Goal: Task Accomplishment & Management: Use online tool/utility

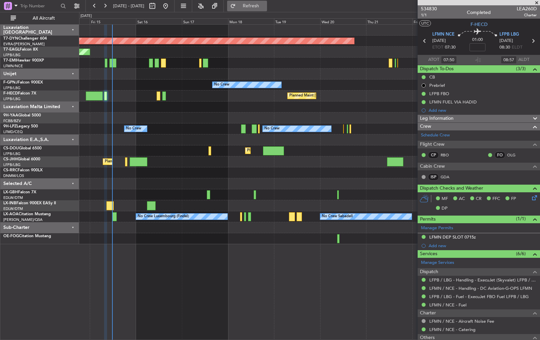
click at [265, 7] on span "Refresh" at bounding box center [251, 6] width 28 height 5
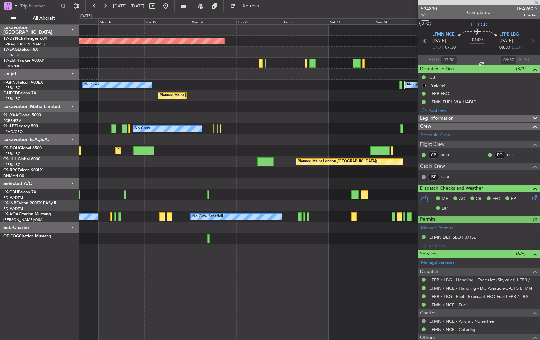
click at [186, 128] on div "No Crew No Crew No Crew" at bounding box center [309, 128] width 461 height 11
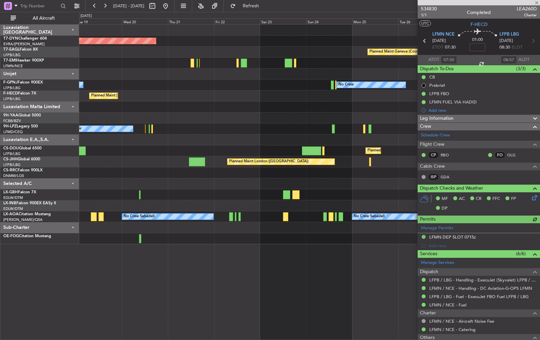
click at [148, 141] on div "Planned Maint [GEOGRAPHIC_DATA]-[GEOGRAPHIC_DATA] Planned Maint Geneva ([GEOGRA…" at bounding box center [309, 134] width 461 height 219
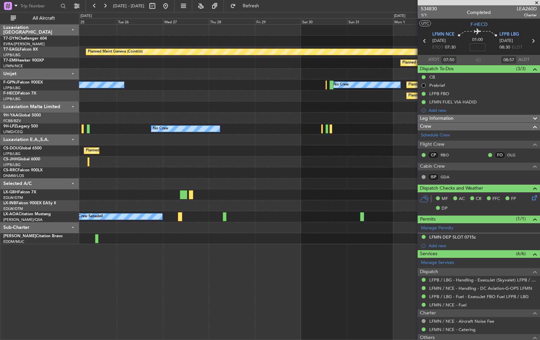
click at [145, 154] on div "Planned Maint [GEOGRAPHIC_DATA] ([GEOGRAPHIC_DATA])" at bounding box center [309, 150] width 461 height 11
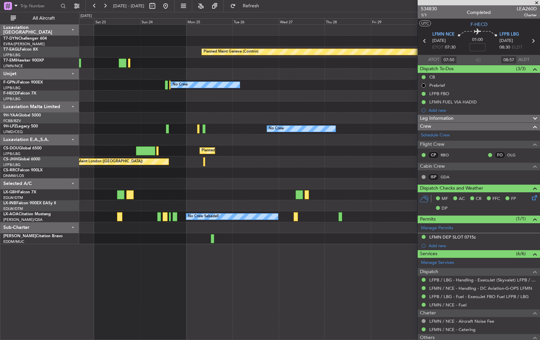
click at [297, 143] on div "Planned Maint [GEOGRAPHIC_DATA]-[GEOGRAPHIC_DATA] Planned Maint Geneva ([GEOGRA…" at bounding box center [309, 134] width 461 height 219
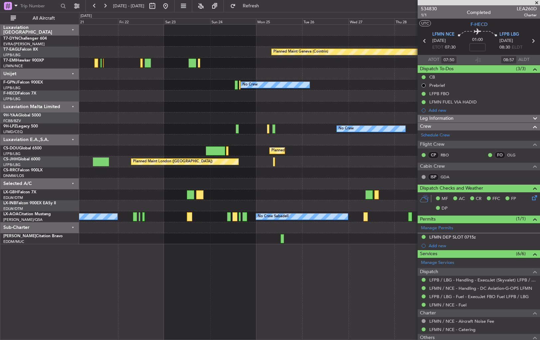
click at [183, 117] on div at bounding box center [309, 117] width 461 height 11
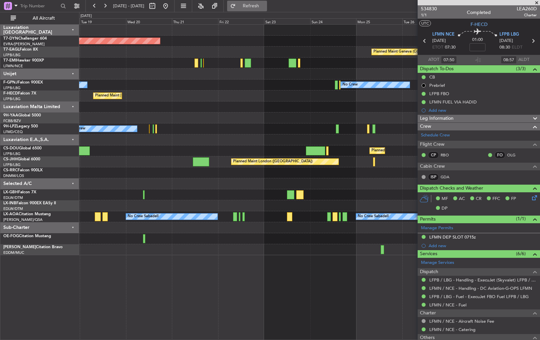
click at [265, 7] on span "Refresh" at bounding box center [251, 6] width 28 height 5
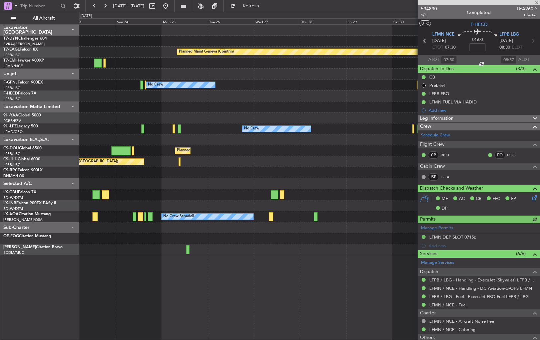
click at [68, 156] on div "Planned Maint [GEOGRAPHIC_DATA]-[GEOGRAPHIC_DATA] Planned Maint Geneva ([GEOGRA…" at bounding box center [270, 176] width 540 height 328
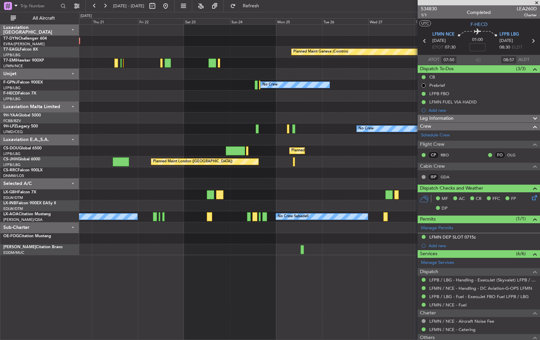
click at [399, 149] on div "Planned Maint [GEOGRAPHIC_DATA] ([GEOGRAPHIC_DATA]) Planned Maint [GEOGRAPHIC_D…" at bounding box center [309, 150] width 461 height 11
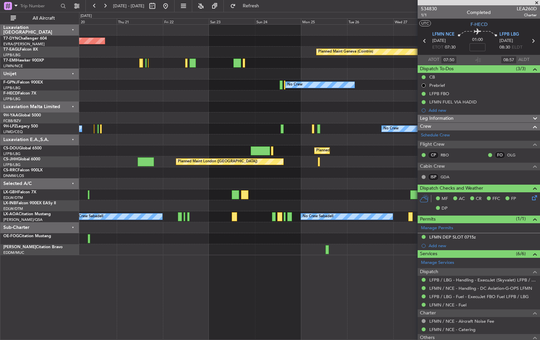
click at [229, 130] on div "No Crew No Crew" at bounding box center [309, 128] width 461 height 11
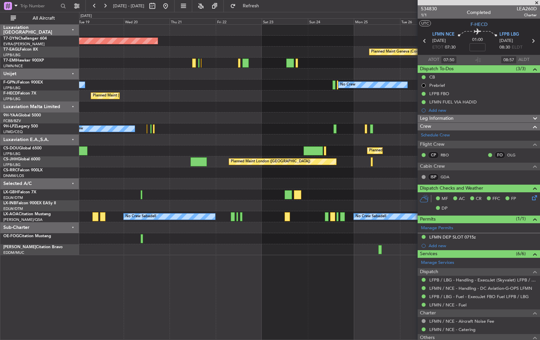
click at [107, 139] on div "Planned Maint [GEOGRAPHIC_DATA]-[GEOGRAPHIC_DATA] Planned Maint Geneva ([GEOGRA…" at bounding box center [309, 140] width 461 height 230
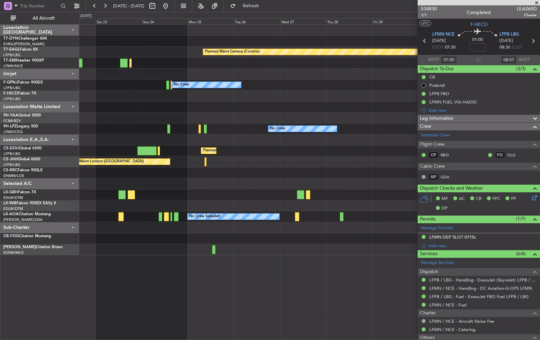
click at [59, 186] on div "Planned Maint [GEOGRAPHIC_DATA]-[GEOGRAPHIC_DATA] Planned Maint Geneva ([GEOGRA…" at bounding box center [270, 176] width 540 height 328
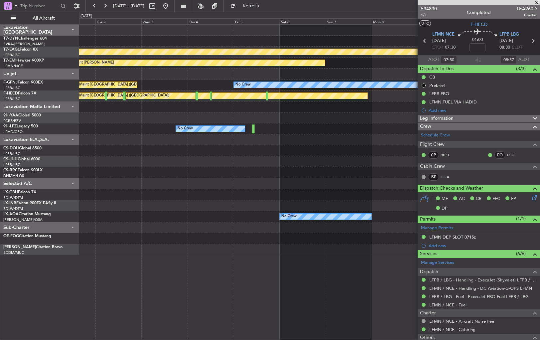
click at [82, 193] on div "Planned Maint Geneva (Cointrin) Planned Maint [PERSON_NAME] Planned Maint [GEOG…" at bounding box center [309, 140] width 461 height 230
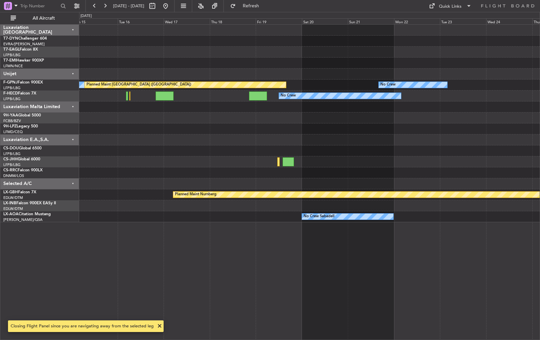
click at [142, 174] on div "Planned Maint Geneva (Cointrin) No Crew Planned Maint [GEOGRAPHIC_DATA] ([GEOGR…" at bounding box center [309, 124] width 461 height 198
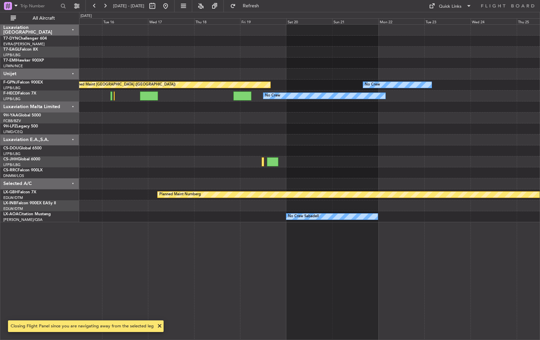
click at [129, 190] on div "Planned Maint Geneva (Cointrin) No Crew Planned Maint [GEOGRAPHIC_DATA] ([GEOGR…" at bounding box center [309, 124] width 461 height 198
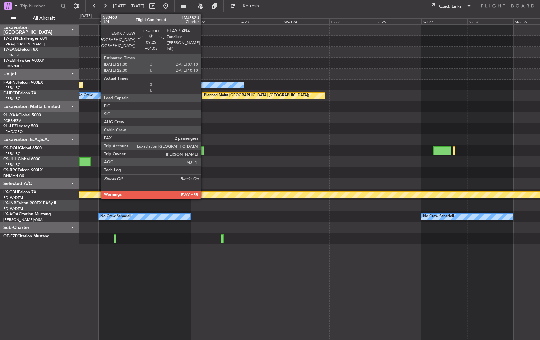
click at [203, 147] on div at bounding box center [195, 150] width 19 height 9
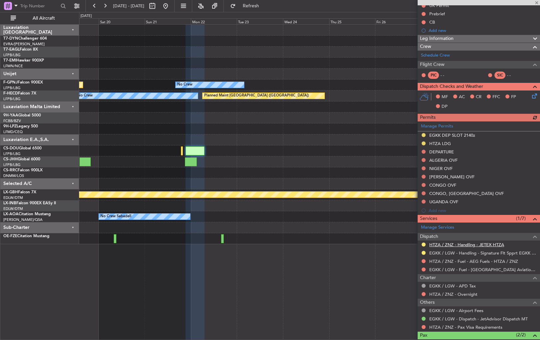
scroll to position [110, 0]
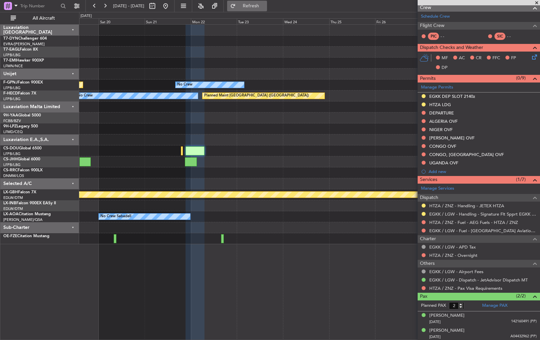
click at [265, 8] on span "Refresh" at bounding box center [251, 6] width 28 height 5
click at [396, 124] on div "Planned Maint [GEOGRAPHIC_DATA] ([GEOGRAPHIC_DATA]) No Crew No Crew Planned Mai…" at bounding box center [309, 134] width 461 height 219
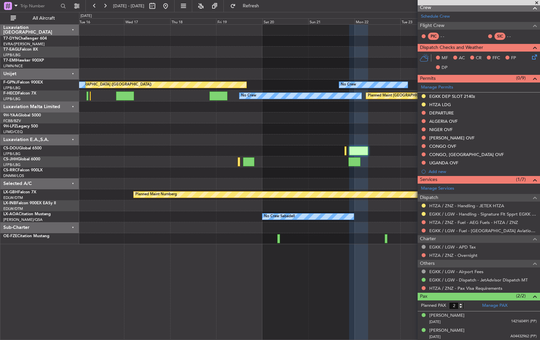
click at [376, 128] on div "Planned Maint Geneva (Cointrin) Planned Maint [GEOGRAPHIC_DATA] ([GEOGRAPHIC_DA…" at bounding box center [309, 134] width 461 height 219
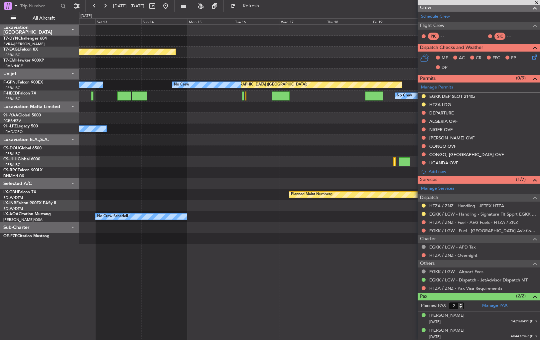
click at [326, 144] on div at bounding box center [309, 139] width 461 height 11
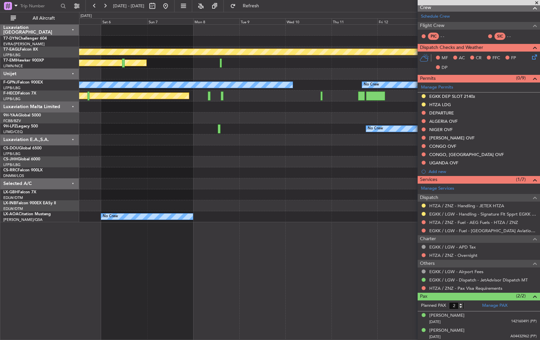
click at [376, 141] on div at bounding box center [309, 139] width 461 height 11
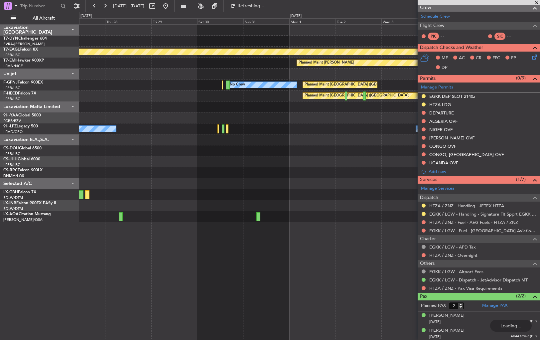
click at [140, 177] on div "Planned Maint Geneva (Cointrin) Planned Maint [PERSON_NAME] No Crew Planned Mai…" at bounding box center [309, 124] width 461 height 198
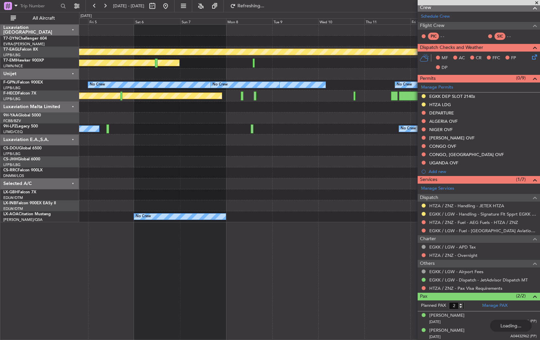
click at [140, 194] on div "Planned Maint Geneva (Cointrin) Planned Maint [PERSON_NAME] No Crew No Crew No …" at bounding box center [309, 124] width 461 height 198
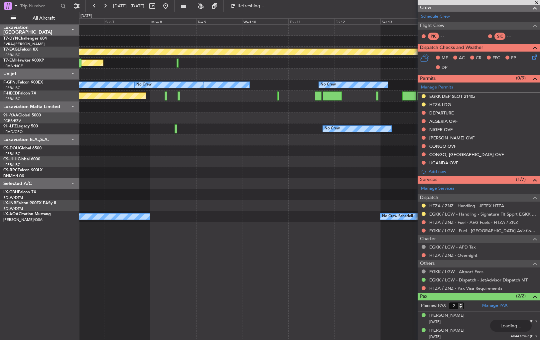
click at [106, 191] on div "Planned Maint Geneva (Cointrin) Planned Maint [PERSON_NAME] No Crew No Crew No …" at bounding box center [309, 124] width 461 height 198
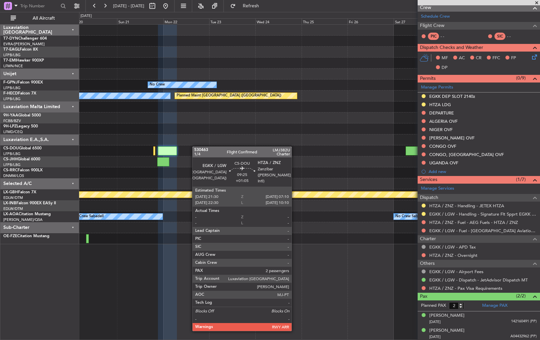
click at [114, 150] on div "No Crew Planned Maint [GEOGRAPHIC_DATA] ([GEOGRAPHIC_DATA]) No Crew Planned Mai…" at bounding box center [309, 134] width 461 height 219
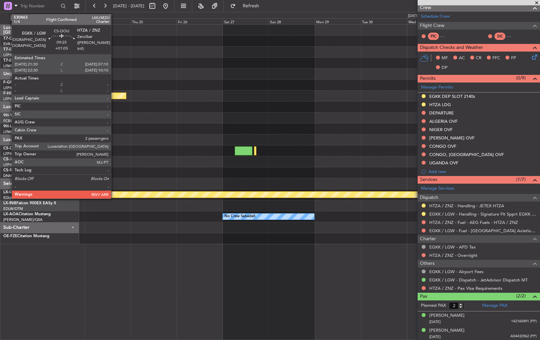
click at [168, 146] on div "No Crew Planned Maint [GEOGRAPHIC_DATA] ([GEOGRAPHIC_DATA]) No Crew Planned Mai…" at bounding box center [309, 134] width 461 height 219
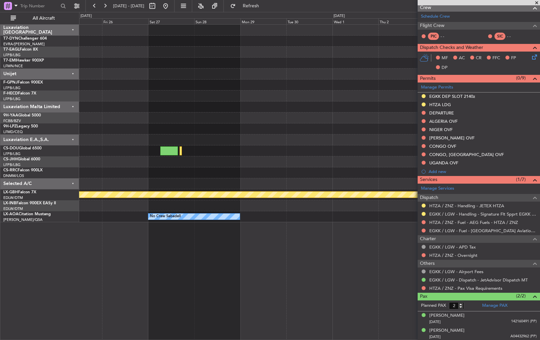
click at [392, 123] on div at bounding box center [309, 128] width 461 height 11
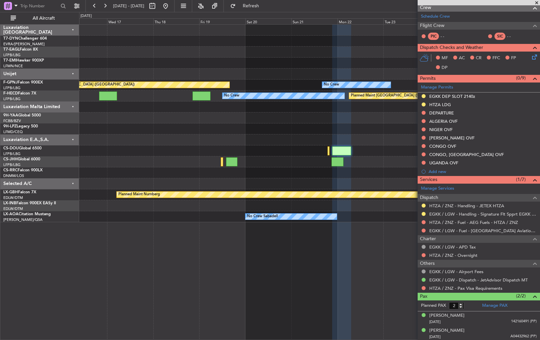
click at [382, 121] on div "Planned Maint Geneva (Cointrin) No Crew Planned Maint [GEOGRAPHIC_DATA] ([GEOGR…" at bounding box center [309, 124] width 461 height 198
click at [336, 132] on div "Planned Maint Geneva (Cointrin) No Crew Planned Maint [GEOGRAPHIC_DATA] ([GEOGR…" at bounding box center [309, 124] width 461 height 198
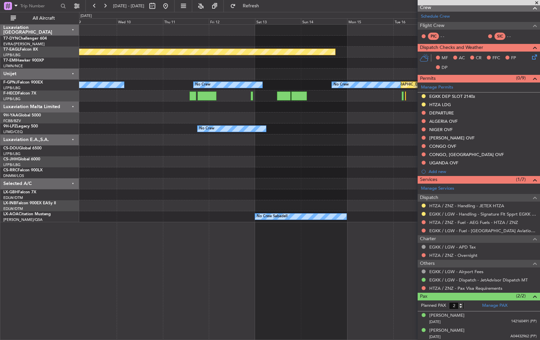
click at [318, 148] on div at bounding box center [309, 150] width 461 height 11
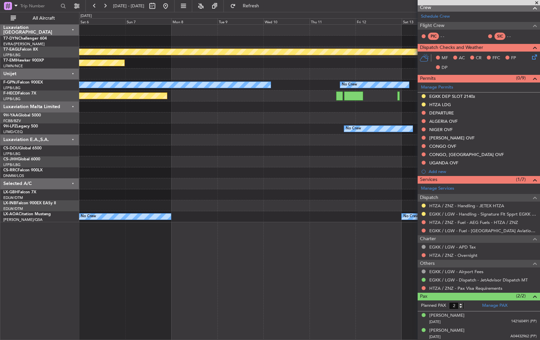
click at [327, 157] on div at bounding box center [309, 161] width 461 height 11
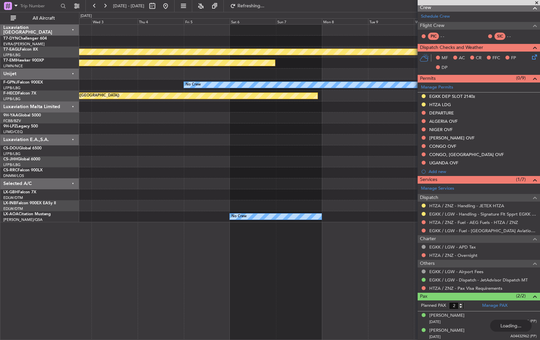
click at [369, 151] on div "Planned Maint Geneva (Cointrin) Planned Maint [PERSON_NAME] No Crew No Crew No …" at bounding box center [309, 124] width 461 height 198
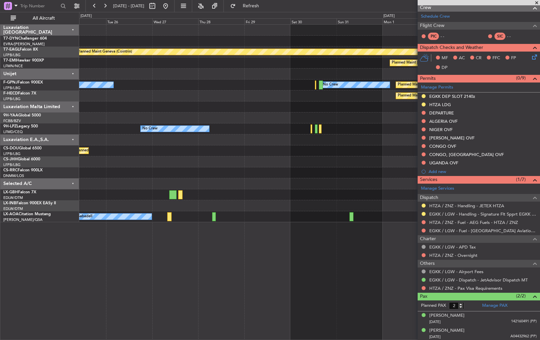
click at [361, 163] on div "Planned Maint London ([GEOGRAPHIC_DATA])" at bounding box center [309, 161] width 461 height 11
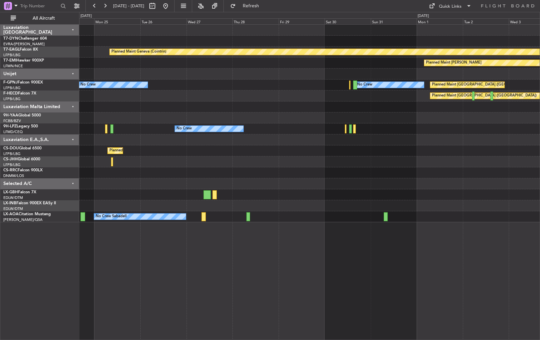
scroll to position [0, 0]
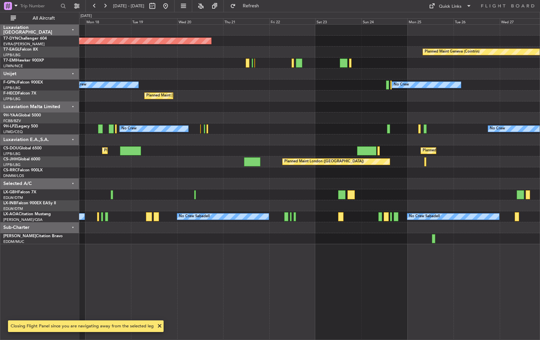
click at [442, 153] on div "Planned Maint [GEOGRAPHIC_DATA]-[GEOGRAPHIC_DATA] Planned Maint Geneva ([GEOGRA…" at bounding box center [309, 134] width 461 height 219
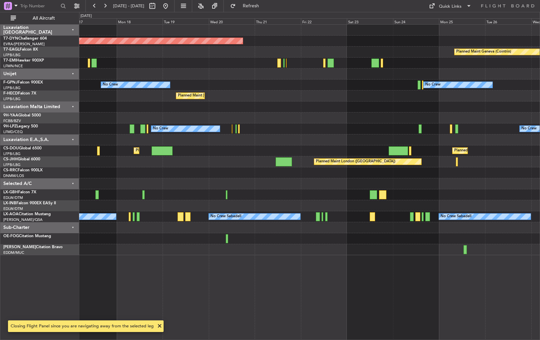
click at [297, 118] on div at bounding box center [309, 117] width 461 height 11
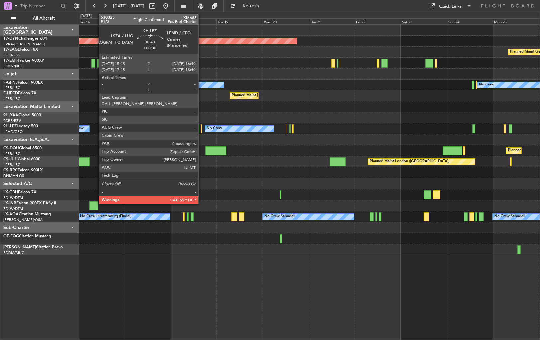
click at [201, 129] on div at bounding box center [202, 128] width 2 height 9
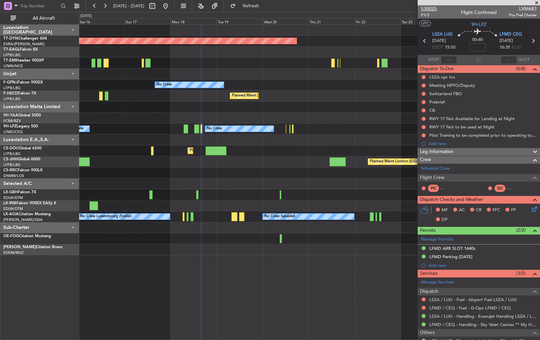
click at [433, 9] on span "530025" at bounding box center [429, 8] width 16 height 7
click at [265, 4] on span "Refresh" at bounding box center [251, 6] width 28 height 5
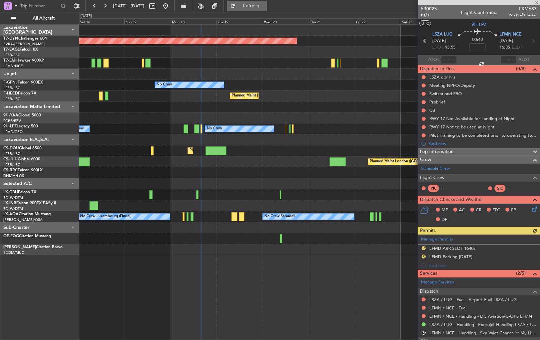
click at [265, 7] on span "Refresh" at bounding box center [251, 6] width 28 height 5
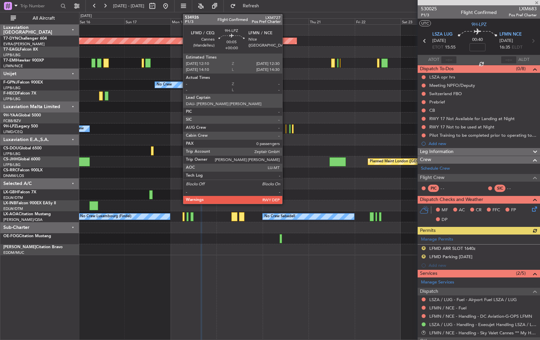
click at [286, 127] on div at bounding box center [286, 128] width 1 height 9
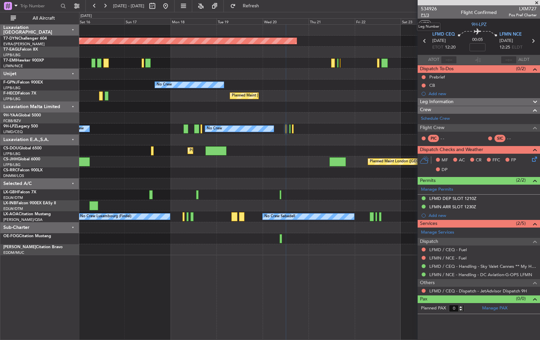
click at [426, 13] on span "P1/3" at bounding box center [429, 15] width 16 height 6
click at [265, 6] on span "Refresh" at bounding box center [251, 6] width 28 height 5
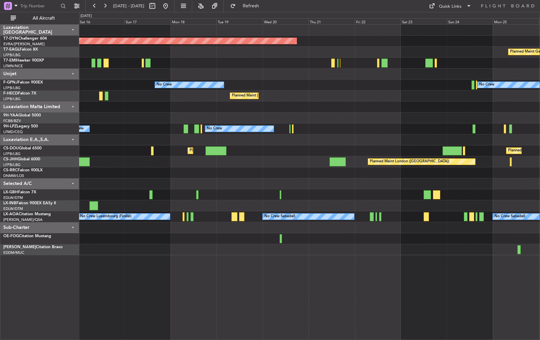
click at [239, 153] on div "Planned Maint [GEOGRAPHIC_DATA] ([GEOGRAPHIC_DATA]) Planned Maint [GEOGRAPHIC_D…" at bounding box center [309, 150] width 461 height 11
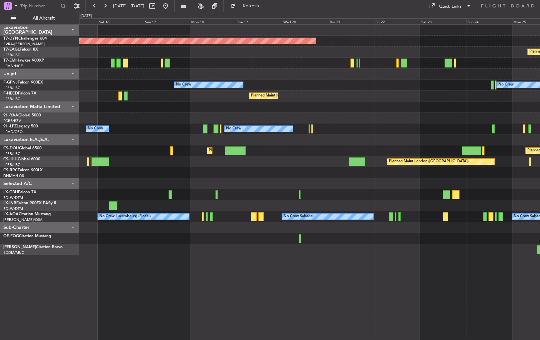
click at [264, 170] on div "Planned Maint Lagos ([PERSON_NAME])" at bounding box center [309, 172] width 461 height 11
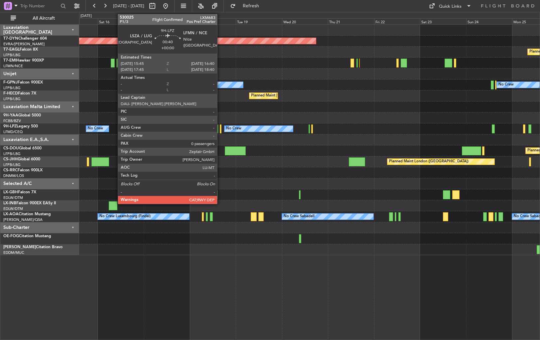
click at [220, 130] on div at bounding box center [221, 128] width 2 height 9
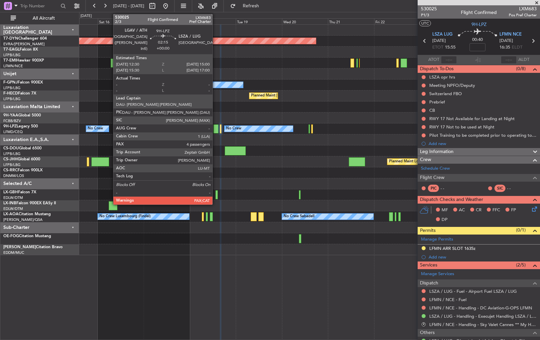
click at [216, 128] on div at bounding box center [215, 128] width 5 height 9
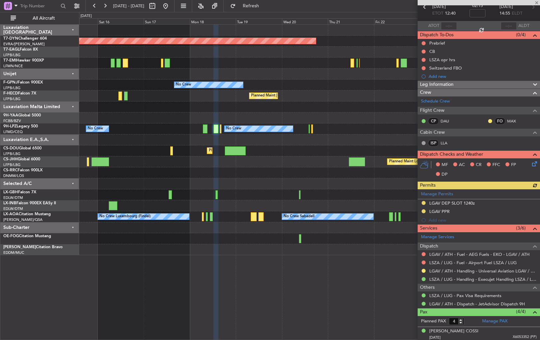
scroll to position [80, 0]
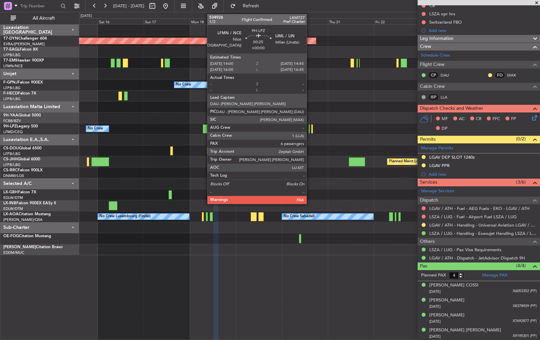
click at [310, 126] on div at bounding box center [310, 128] width 2 height 9
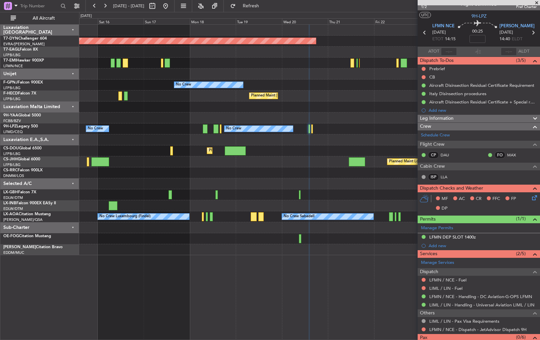
scroll to position [0, 0]
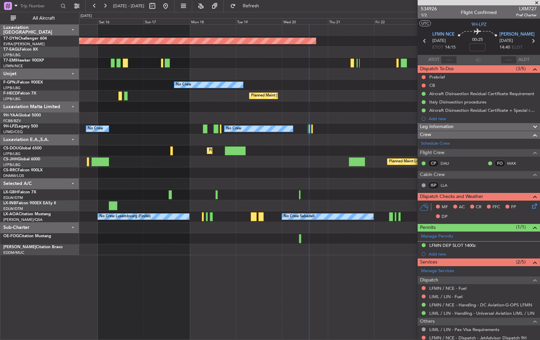
click at [276, 154] on div "Planned Maint [GEOGRAPHIC_DATA] ([GEOGRAPHIC_DATA]) Planned Maint [GEOGRAPHIC_D…" at bounding box center [309, 150] width 461 height 11
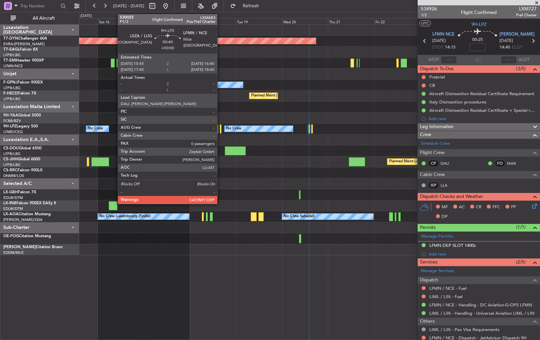
click at [220, 127] on div at bounding box center [221, 128] width 2 height 9
type input "0"
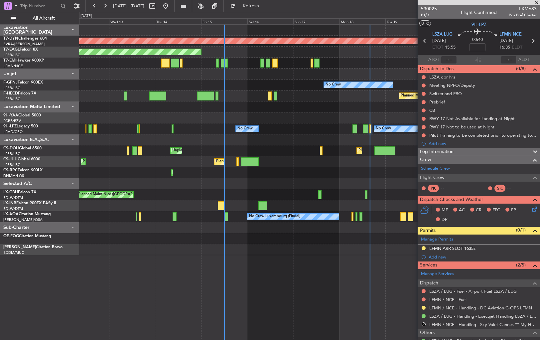
click at [328, 146] on div "Planned Maint [GEOGRAPHIC_DATA]-[GEOGRAPHIC_DATA] Planned Maint [US_STATE] ([GE…" at bounding box center [309, 140] width 461 height 230
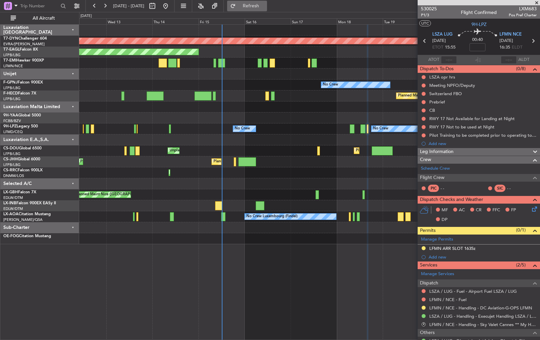
click at [265, 4] on span "Refresh" at bounding box center [251, 6] width 28 height 5
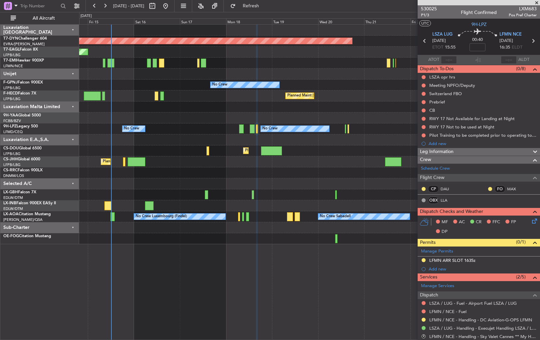
click at [329, 167] on div "Planned Maint [GEOGRAPHIC_DATA]-[GEOGRAPHIC_DATA] Planned Maint [US_STATE] ([GE…" at bounding box center [309, 134] width 461 height 219
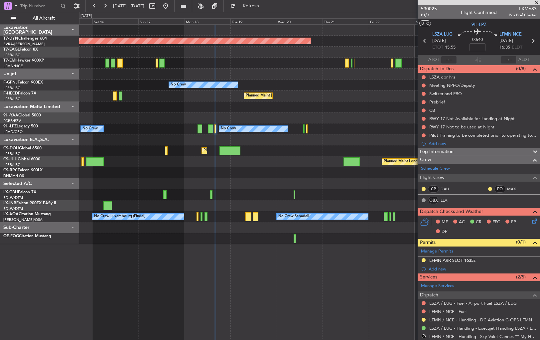
click at [246, 177] on div "Planned Maint Lagos ([PERSON_NAME])" at bounding box center [309, 172] width 461 height 11
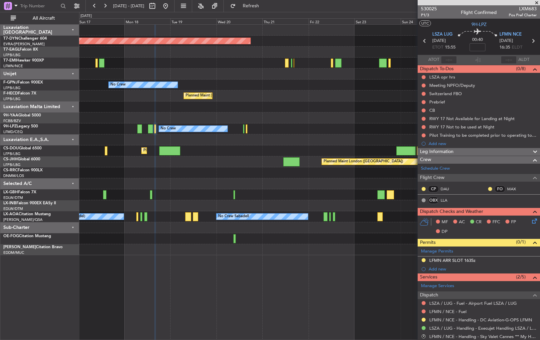
click at [202, 178] on div "Planned Maint [GEOGRAPHIC_DATA]-[GEOGRAPHIC_DATA] Planned Maint Geneva ([GEOGRA…" at bounding box center [309, 140] width 461 height 230
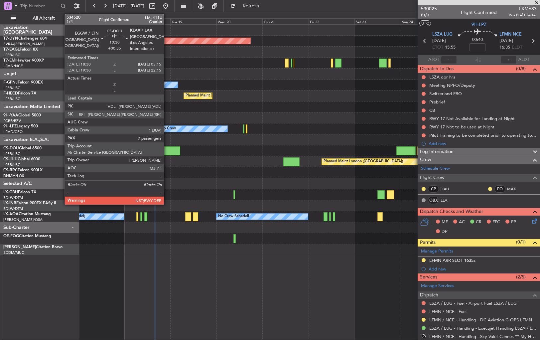
click at [167, 146] on div at bounding box center [169, 150] width 21 height 9
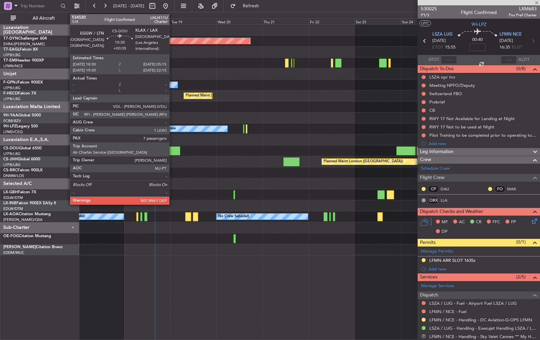
type input "+00:35"
type input "7"
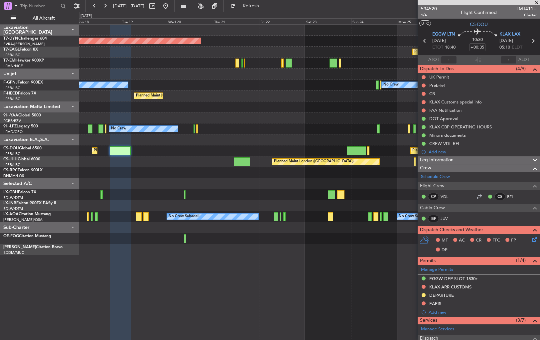
click at [189, 153] on div "Planned Maint [GEOGRAPHIC_DATA] ([GEOGRAPHIC_DATA]) Planned Maint [GEOGRAPHIC_D…" at bounding box center [309, 150] width 461 height 11
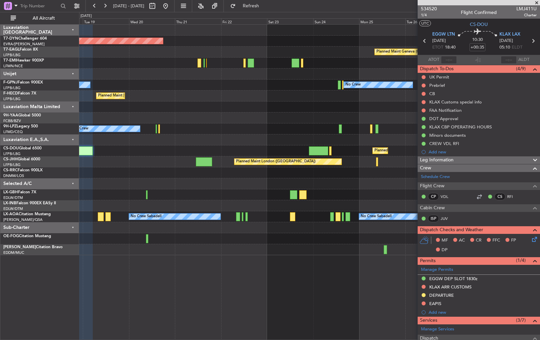
click at [229, 158] on div "Planned Maint [GEOGRAPHIC_DATA]-[GEOGRAPHIC_DATA] Planned Maint Geneva ([GEOGRA…" at bounding box center [309, 140] width 461 height 230
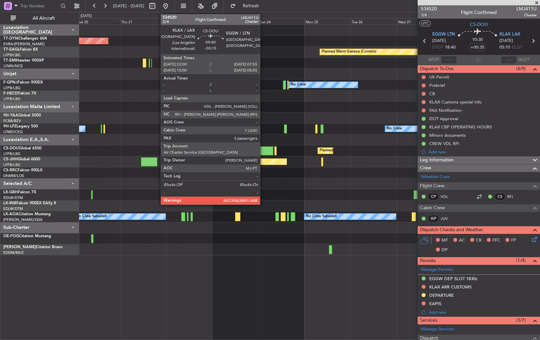
click at [263, 149] on div at bounding box center [263, 150] width 19 height 9
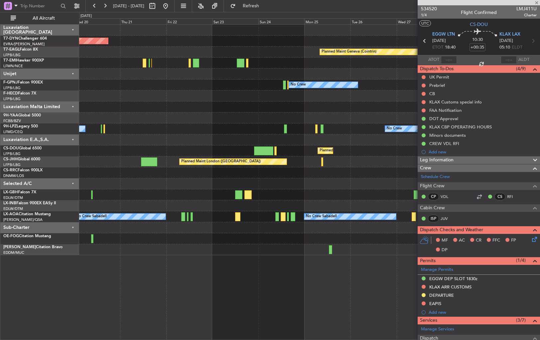
type input "-00:15"
type input "3"
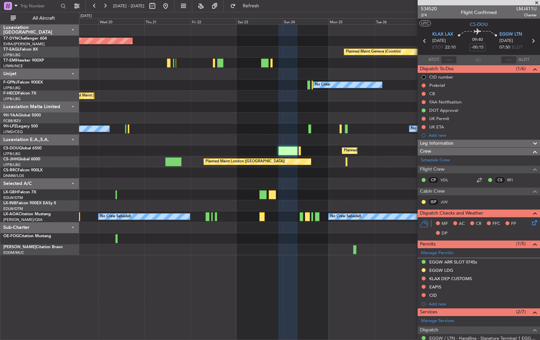
click at [185, 158] on div "Planned Maint [GEOGRAPHIC_DATA]-[GEOGRAPHIC_DATA] Planned Maint Geneva ([GEOGRA…" at bounding box center [309, 140] width 461 height 230
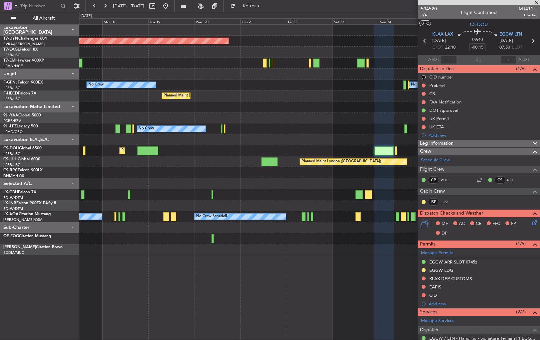
click at [293, 140] on div at bounding box center [309, 139] width 461 height 11
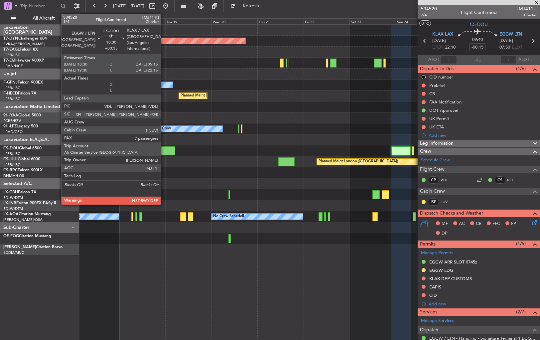
click at [164, 153] on div at bounding box center [164, 150] width 21 height 9
type input "+00:35"
type input "7"
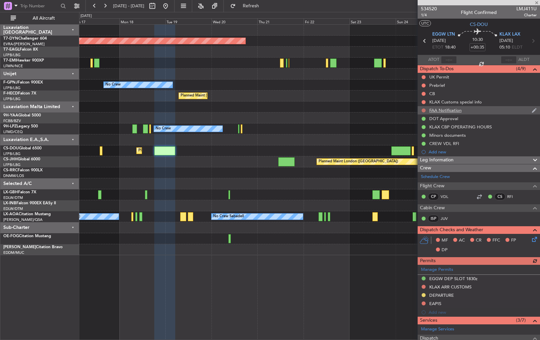
click at [423, 110] on button at bounding box center [424, 110] width 4 height 4
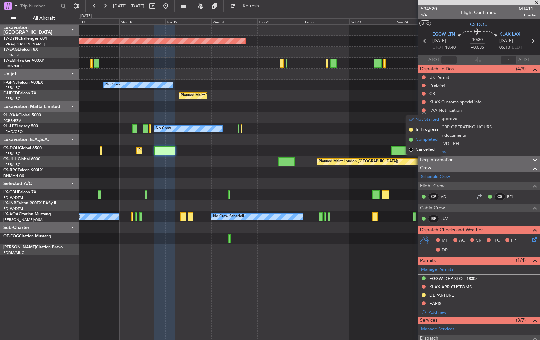
click at [412, 139] on span at bounding box center [411, 140] width 4 height 4
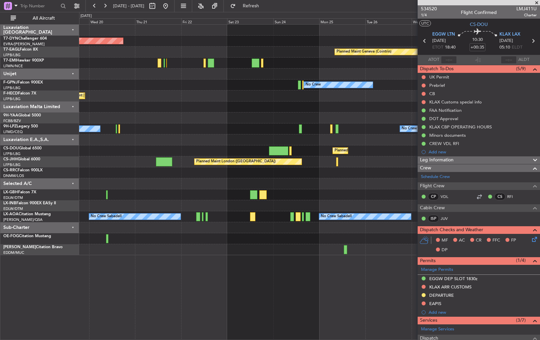
click at [255, 157] on div "Planned Maint [GEOGRAPHIC_DATA]-[GEOGRAPHIC_DATA] Planned Maint Geneva ([GEOGRA…" at bounding box center [309, 140] width 461 height 230
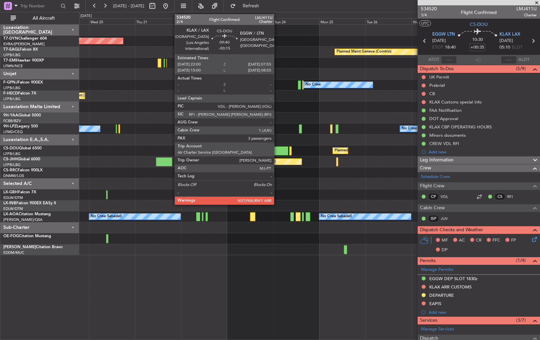
click at [277, 149] on div at bounding box center [278, 150] width 19 height 9
type input "-00:15"
type input "3"
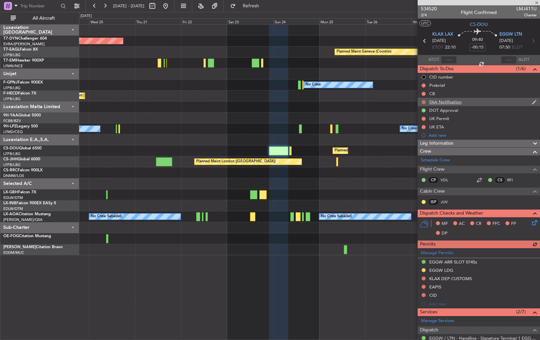
click at [423, 104] on mat-tooltip-component "Not Started" at bounding box center [424, 113] width 32 height 18
click at [425, 100] on button at bounding box center [424, 102] width 4 height 4
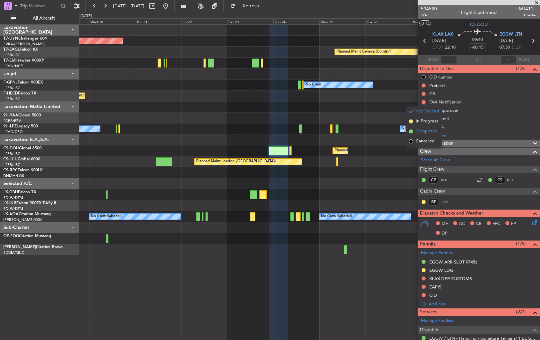
click at [411, 128] on li "Completed" at bounding box center [423, 131] width 35 height 10
click at [267, 3] on button "Refresh" at bounding box center [247, 6] width 40 height 11
click at [343, 186] on div "Planned Maint [GEOGRAPHIC_DATA]-[GEOGRAPHIC_DATA] Planned Maint Geneva ([GEOGRA…" at bounding box center [309, 140] width 461 height 230
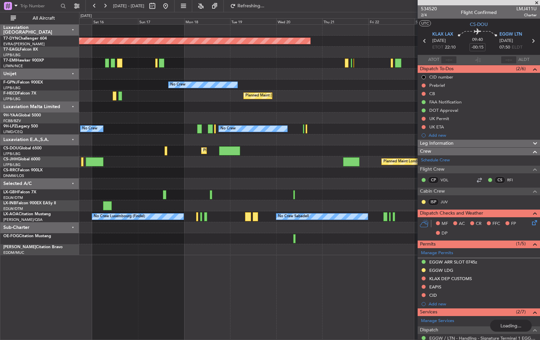
click at [406, 177] on div "Planned Maint [GEOGRAPHIC_DATA]-[GEOGRAPHIC_DATA] Planned Maint Geneva ([GEOGRA…" at bounding box center [309, 140] width 461 height 230
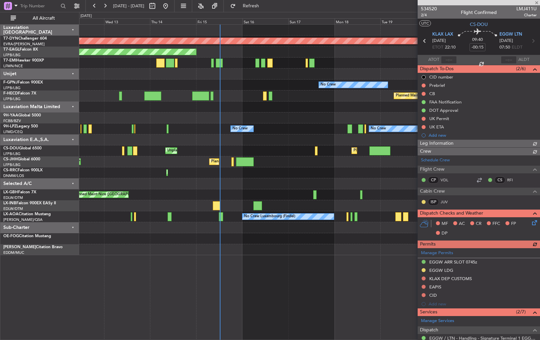
click at [263, 183] on div at bounding box center [309, 183] width 461 height 11
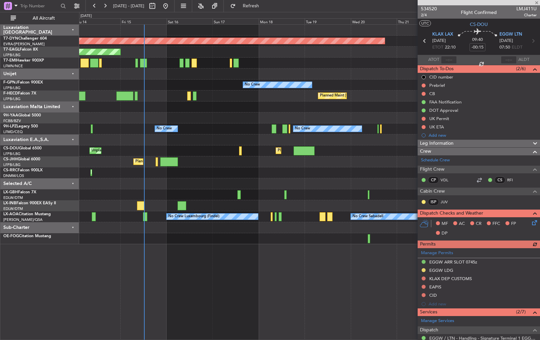
click at [226, 202] on div "Planned Maint [GEOGRAPHIC_DATA]-[GEOGRAPHIC_DATA] Planned Maint [US_STATE] ([GE…" at bounding box center [309, 134] width 461 height 219
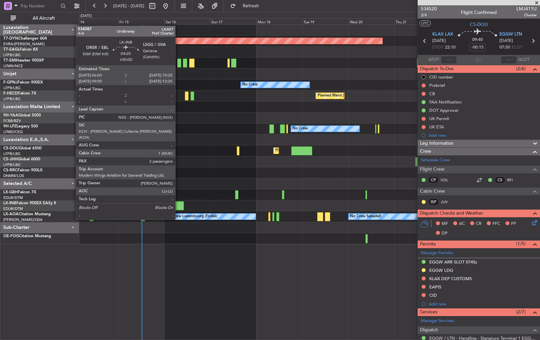
click at [178, 207] on div at bounding box center [179, 205] width 9 height 9
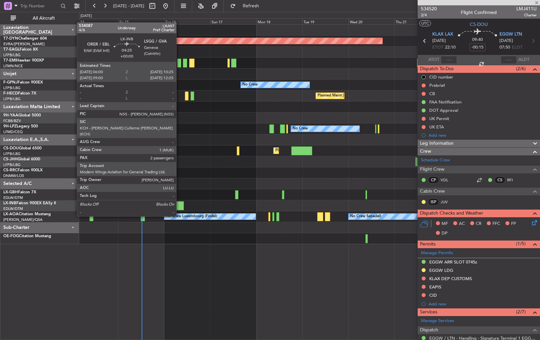
type input "2"
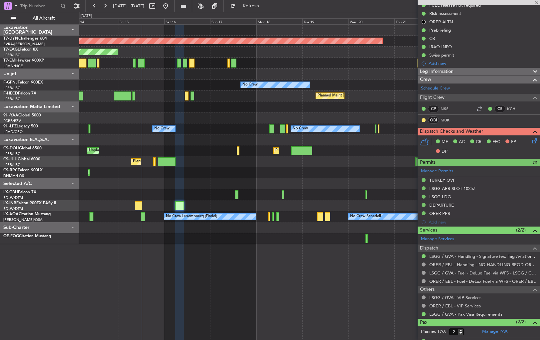
scroll to position [98, 0]
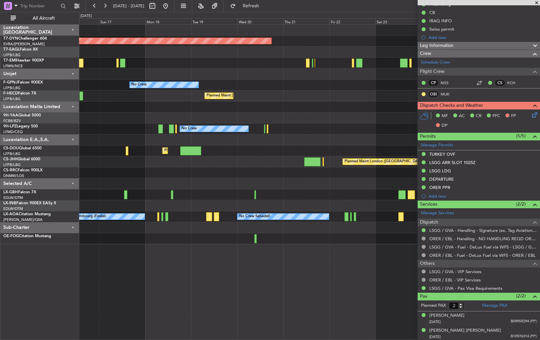
click at [216, 200] on div "Planned Maint [GEOGRAPHIC_DATA]-[GEOGRAPHIC_DATA] Planned Maint Geneva ([GEOGRA…" at bounding box center [309, 134] width 461 height 219
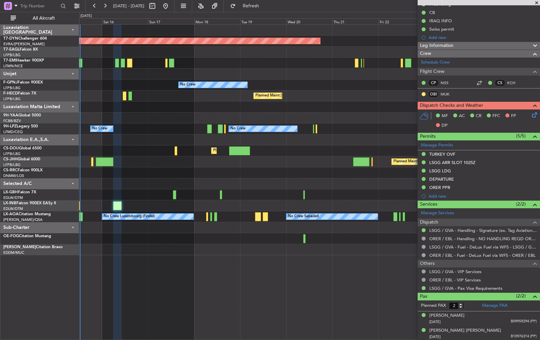
click at [351, 183] on div at bounding box center [309, 183] width 461 height 11
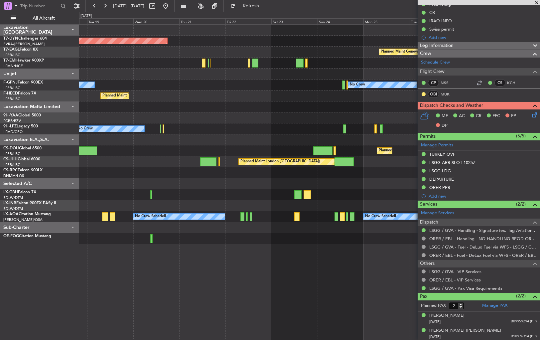
click at [200, 263] on div "Planned Maint [GEOGRAPHIC_DATA]-[GEOGRAPHIC_DATA] Planned Maint Geneva ([GEOGRA…" at bounding box center [309, 182] width 461 height 316
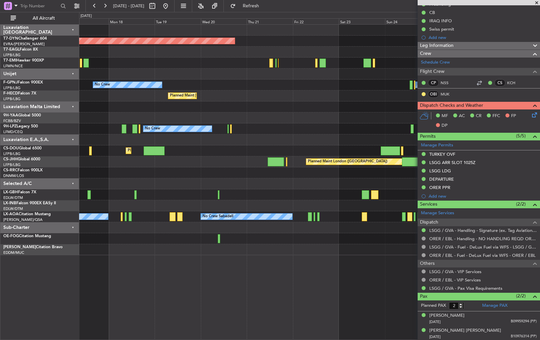
click at [274, 262] on div "Planned Maint [GEOGRAPHIC_DATA]-[GEOGRAPHIC_DATA] Planned Maint Geneva ([GEOGRA…" at bounding box center [309, 182] width 461 height 316
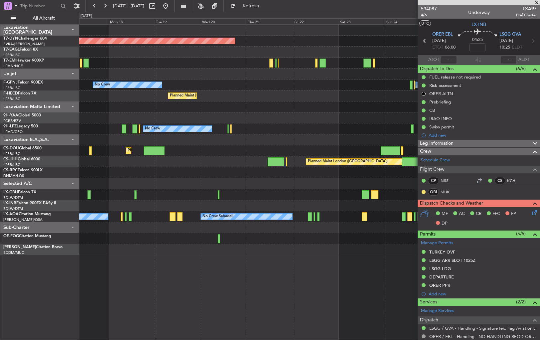
scroll to position [98, 0]
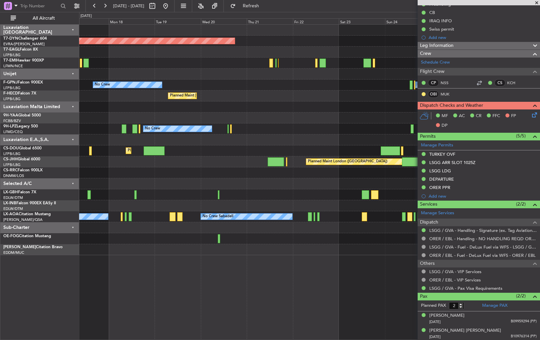
click at [331, 247] on div at bounding box center [309, 249] width 461 height 11
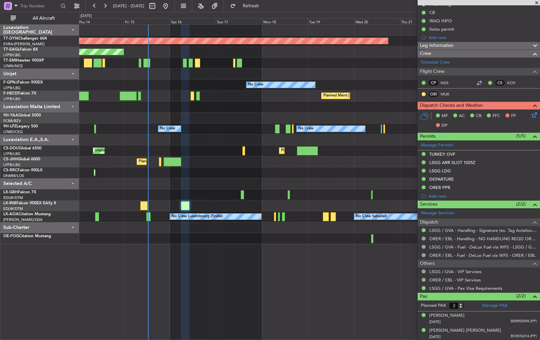
click at [175, 193] on div "Planned Maint Basel-Mulhouse Planned Maint New York (Teterboro) Planned Maint G…" at bounding box center [309, 134] width 461 height 219
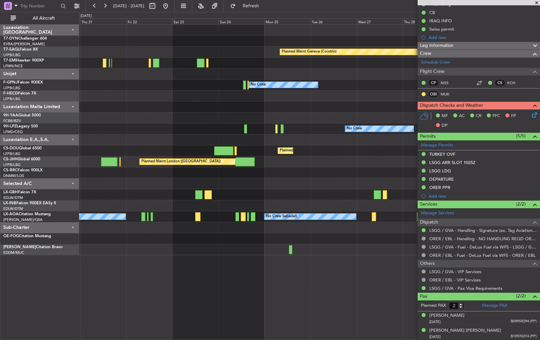
click at [109, 156] on div "Planned Maint Basel-Mulhouse Planned Maint Geneva (Cointrin) Planned Maint Ches…" at bounding box center [309, 140] width 461 height 230
